Goal: Task Accomplishment & Management: Use online tool/utility

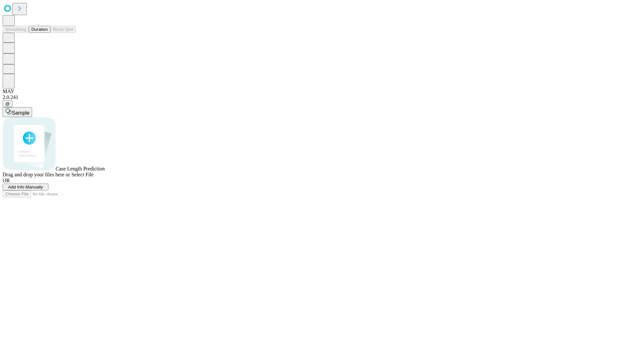
click at [48, 33] on button "Duration" at bounding box center [40, 29] width 22 height 7
click at [43, 189] on span "Add Info Manually" at bounding box center [25, 186] width 35 height 5
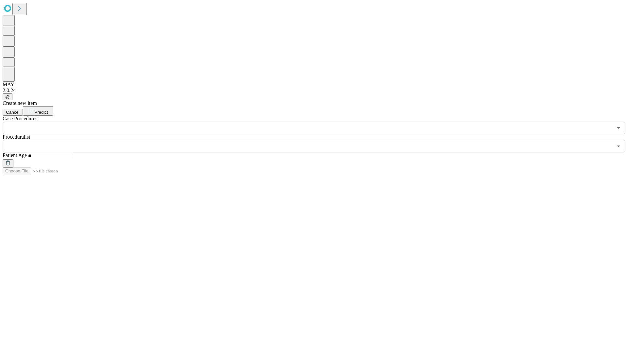
type input "**"
click at [319, 140] on input "text" at bounding box center [308, 146] width 610 height 12
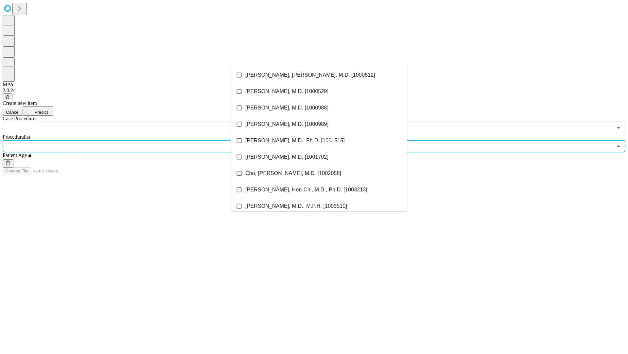
click at [319, 75] on li "[PERSON_NAME], [PERSON_NAME], M.D. [1000512]" at bounding box center [319, 75] width 177 height 16
click at [137, 121] on input "text" at bounding box center [308, 127] width 610 height 12
